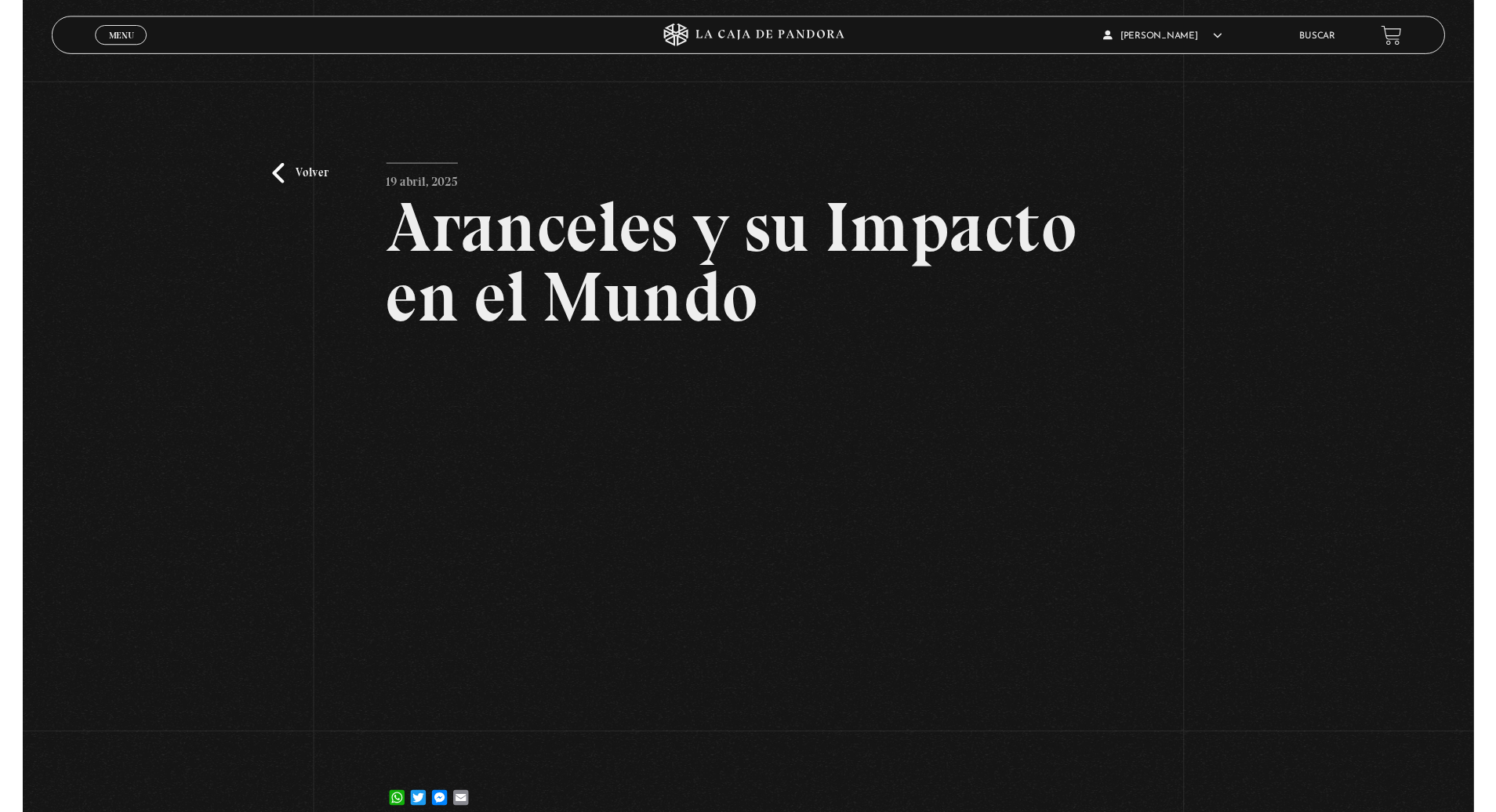
scroll to position [32, 0]
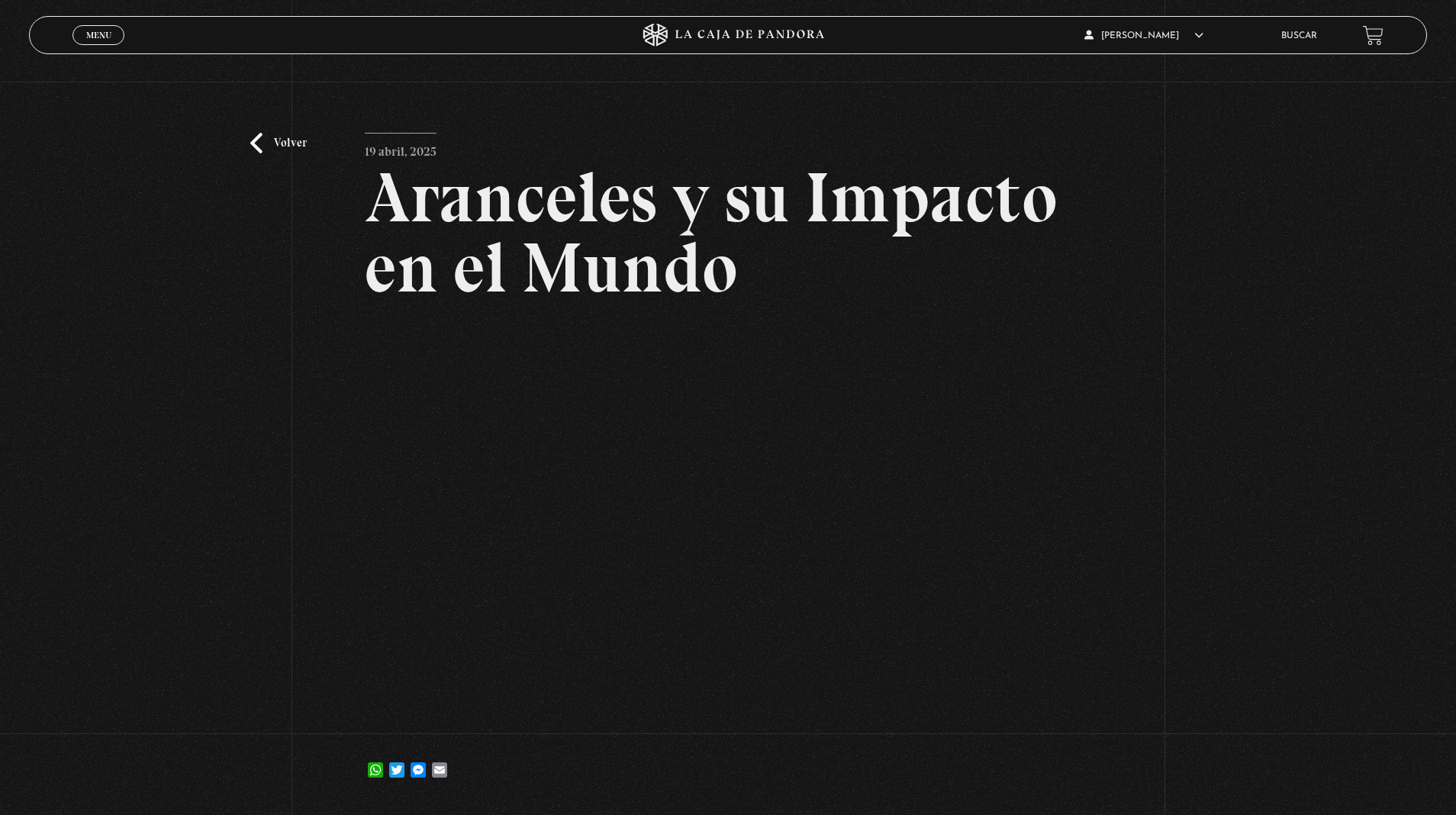
click at [256, 141] on link "Volver" at bounding box center [279, 143] width 56 height 21
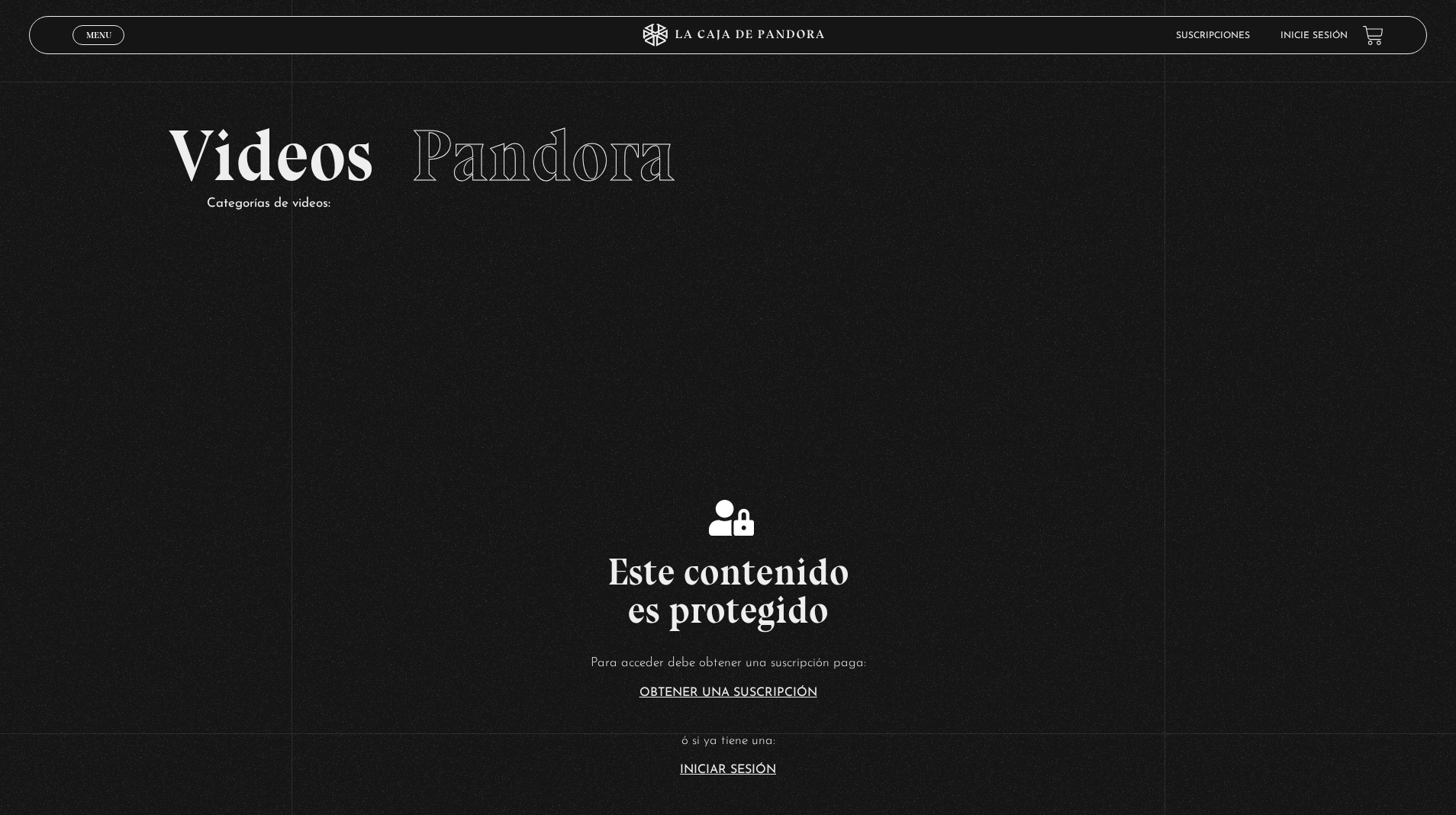
click at [1314, 32] on link "Inicie sesión" at bounding box center [1314, 36] width 68 height 9
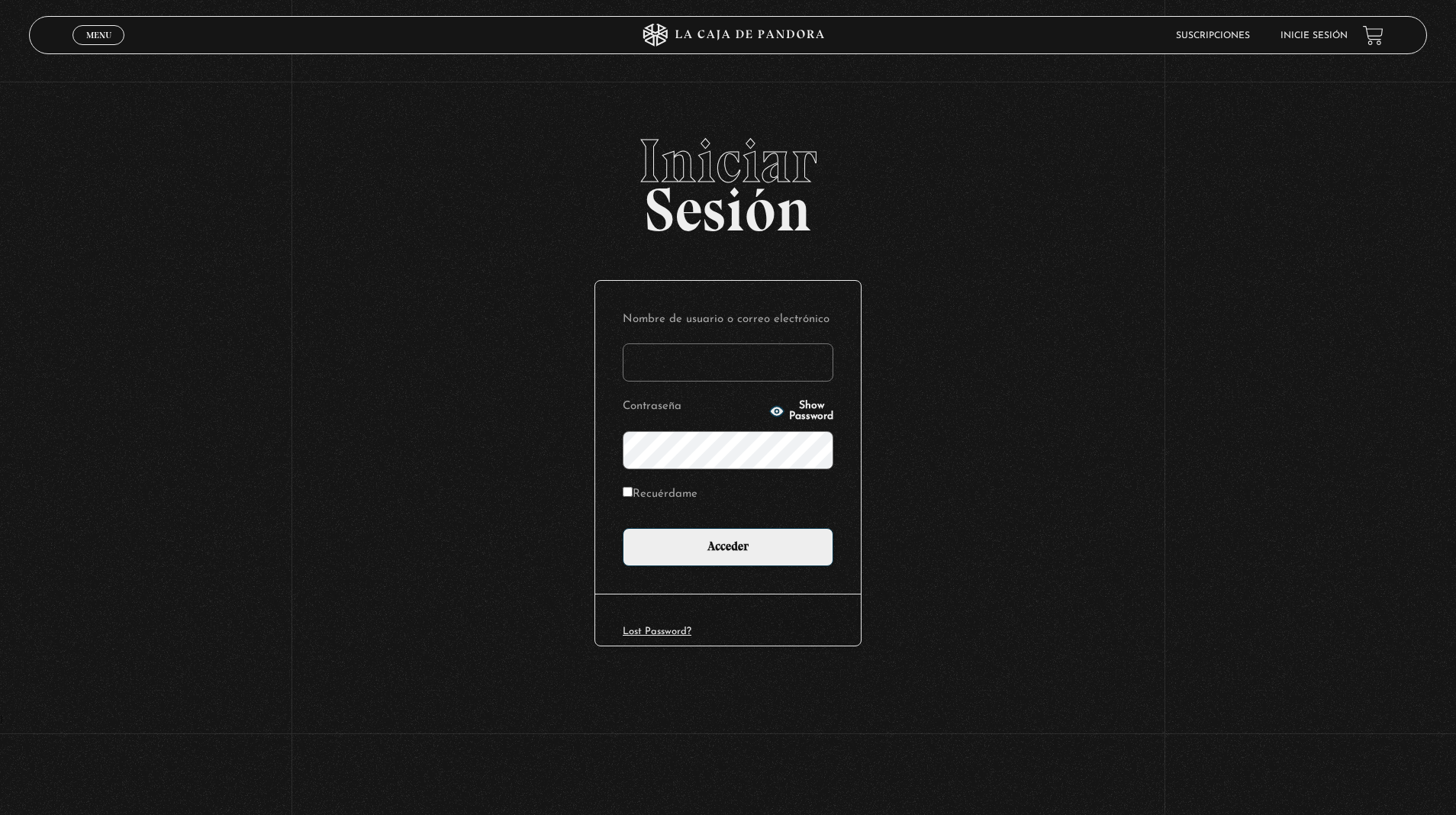
click at [812, 365] on input "Nombre de usuario o correo electrónico" at bounding box center [728, 362] width 210 height 38
type input "[EMAIL_ADDRESS][DOMAIN_NAME]"
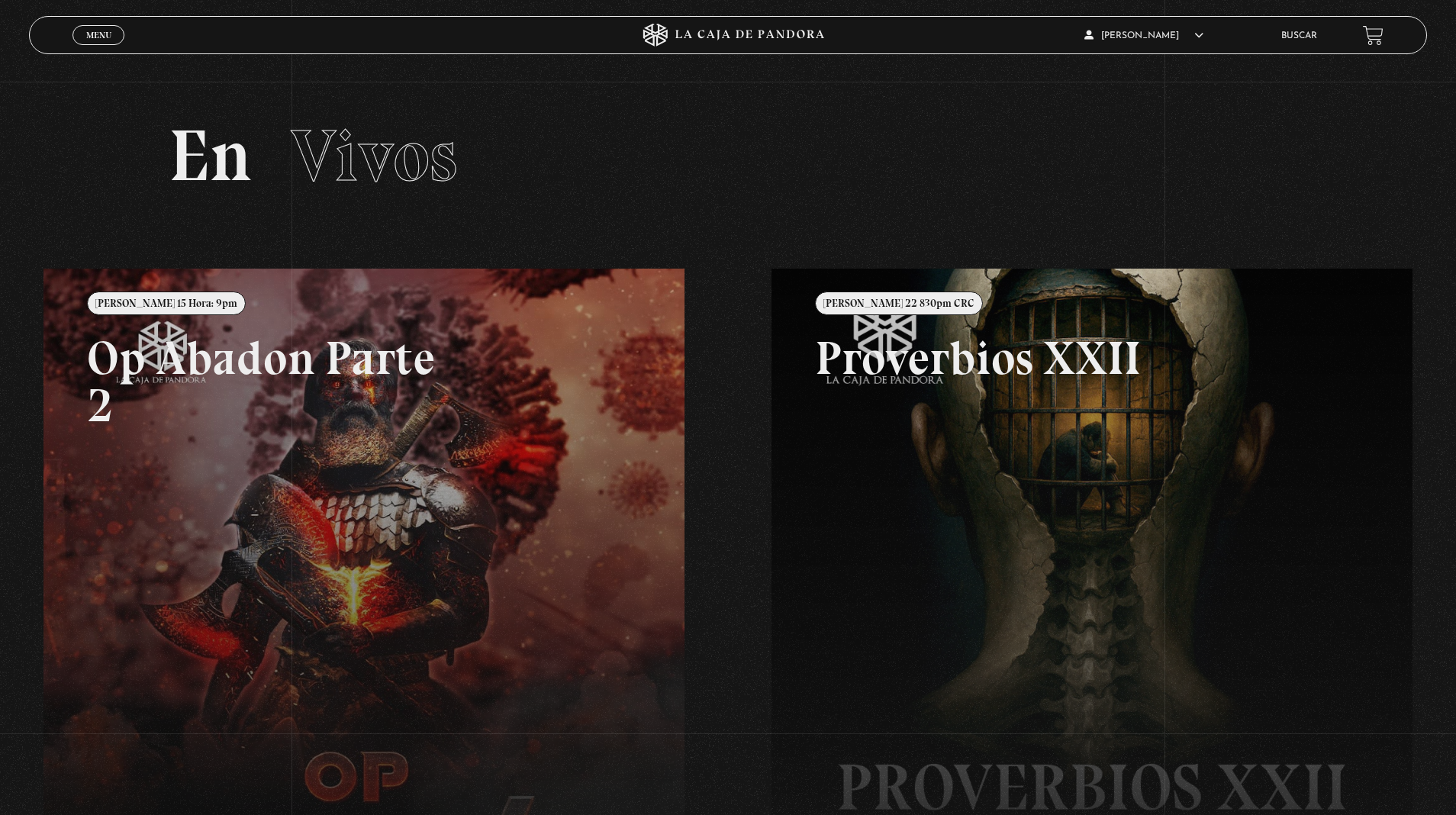
click at [81, 38] on link "Menu Cerrar" at bounding box center [98, 35] width 52 height 20
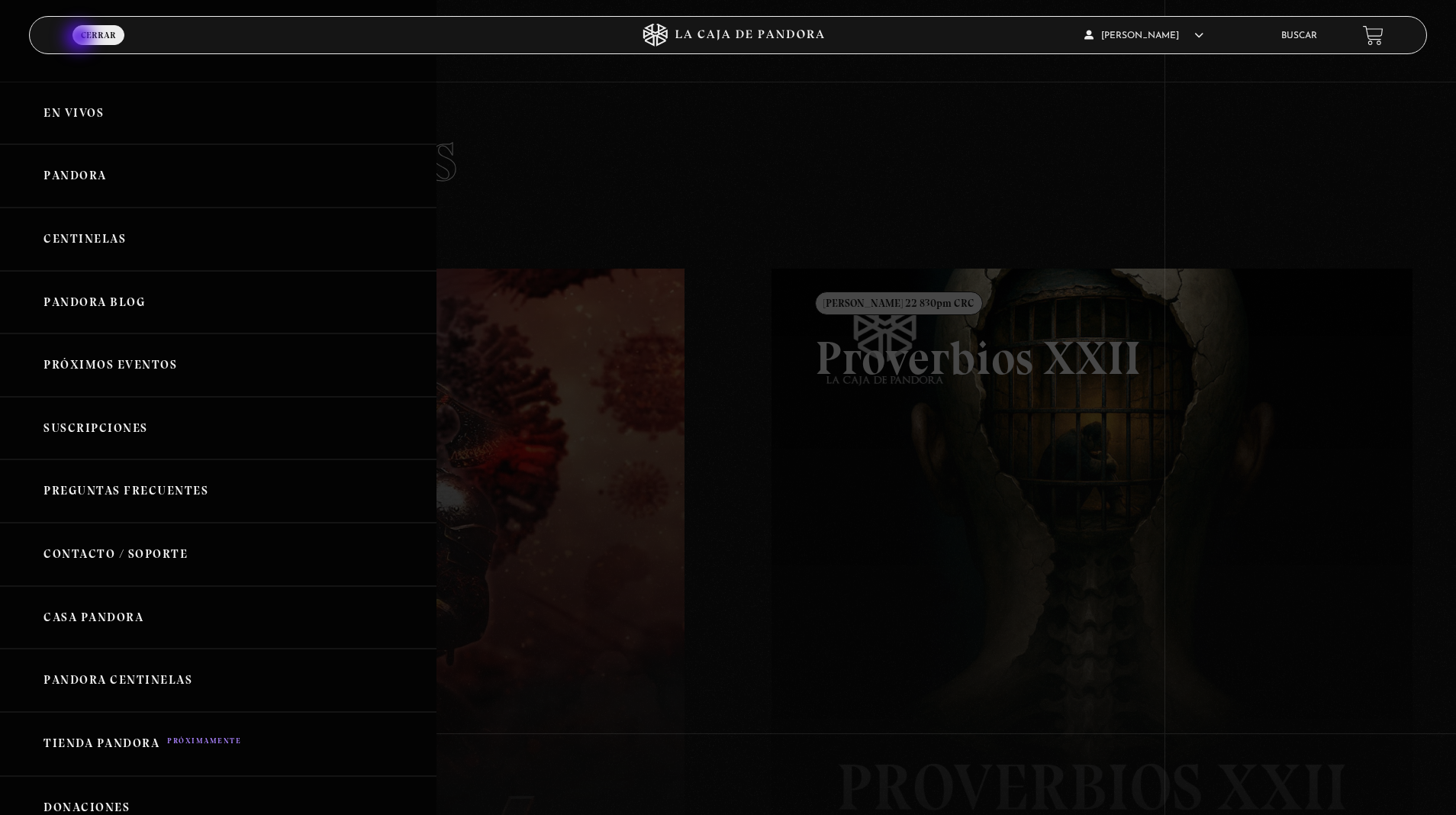
click at [81, 152] on link "Pandora" at bounding box center [218, 176] width 437 height 63
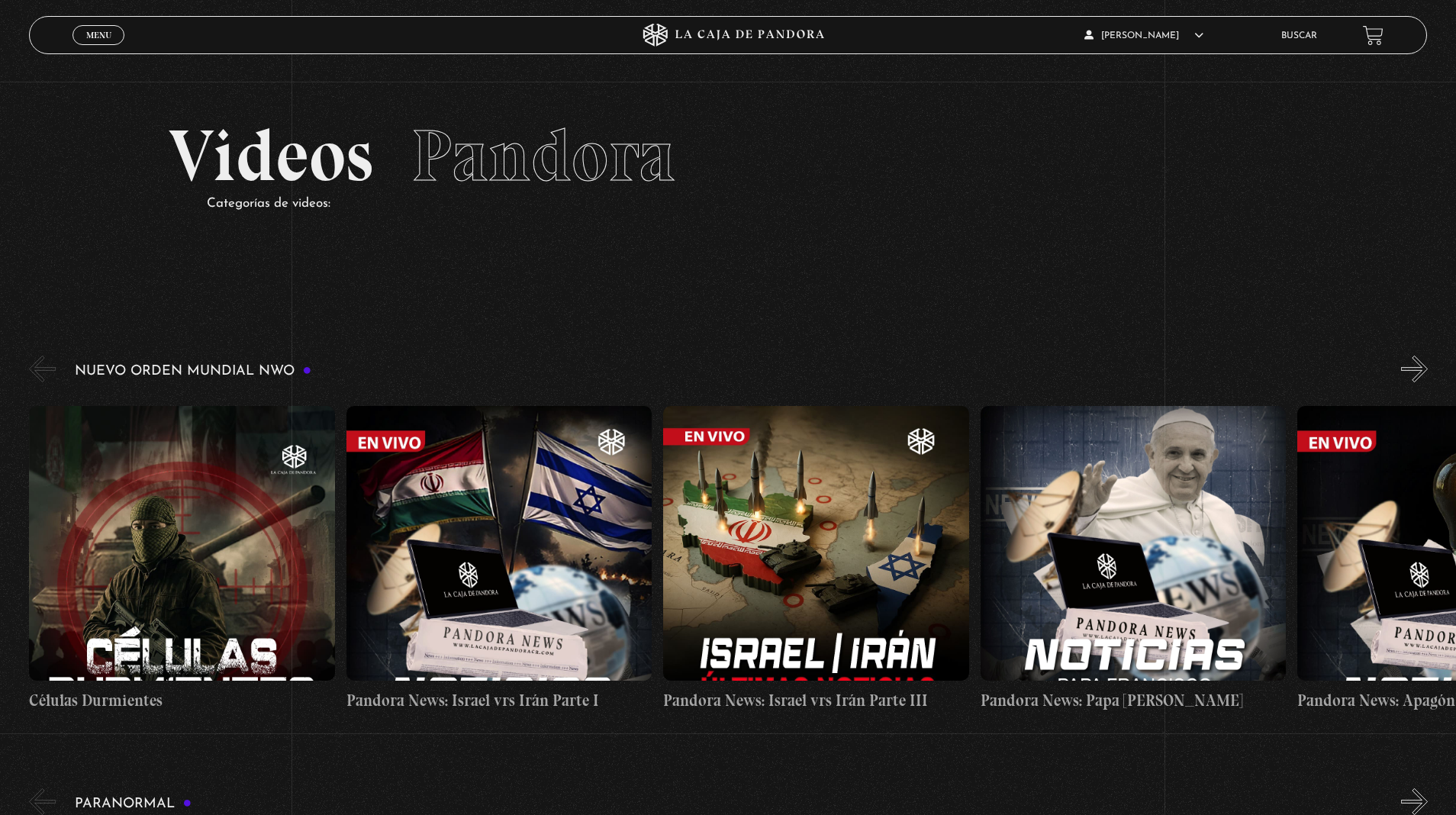
click at [312, 470] on figure at bounding box center [182, 543] width 306 height 275
